Goal: Find specific page/section

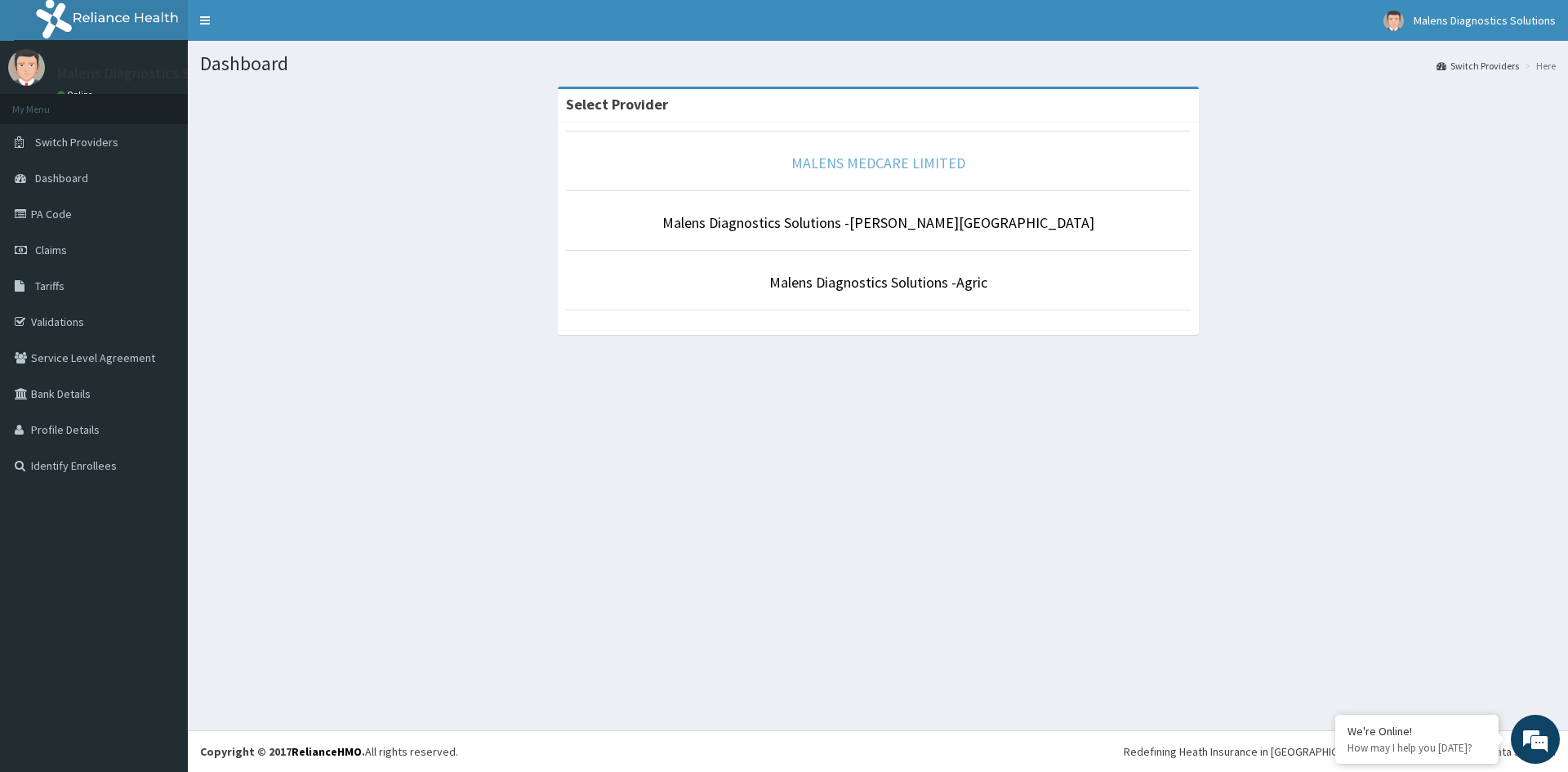
click at [876, 163] on link "MALENS MEDCARE LIMITED" at bounding box center [879, 163] width 174 height 19
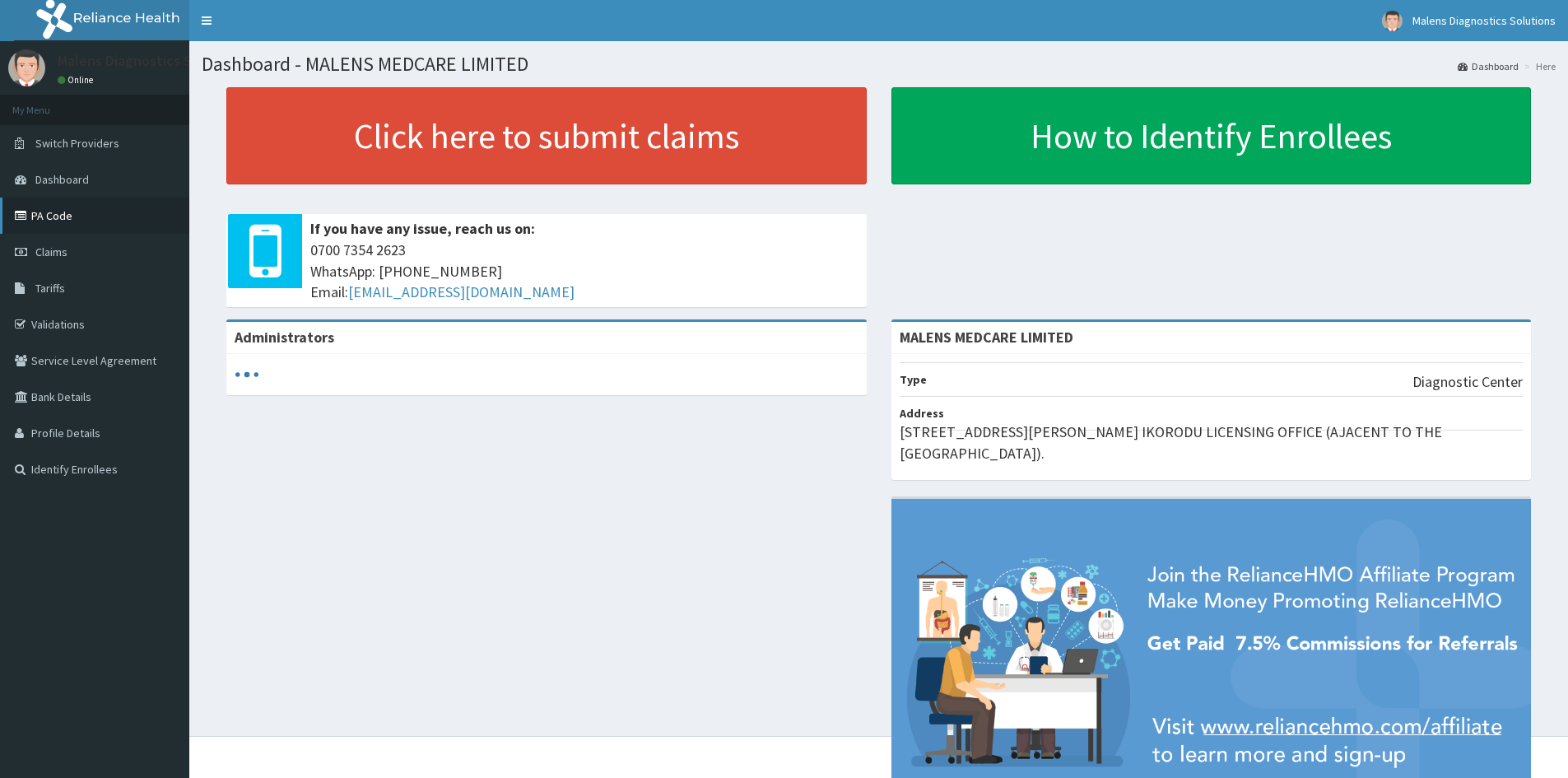
click at [56, 214] on link "PA Code" at bounding box center [94, 215] width 190 height 36
